Goal: Information Seeking & Learning: Learn about a topic

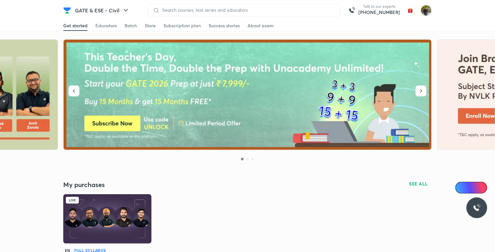
scroll to position [97, 0]
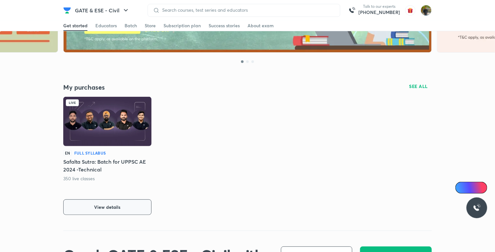
click at [131, 209] on button "View details" at bounding box center [107, 207] width 88 height 16
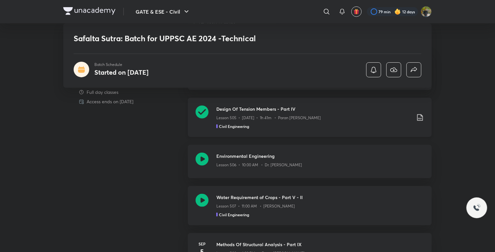
scroll to position [292, 0]
click at [314, 202] on div "Lesson 507 • 11:00 AM • [PERSON_NAME]" at bounding box center [320, 204] width 208 height 8
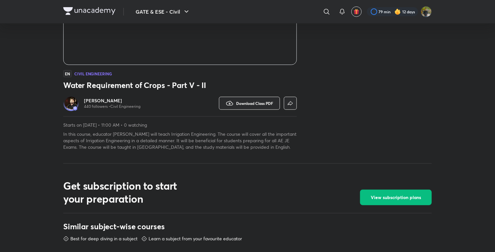
scroll to position [162, 0]
